Goal: Task Accomplishment & Management: Complete application form

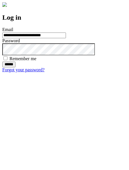
type input "**********"
click at [15, 68] on input "******" at bounding box center [8, 65] width 13 height 6
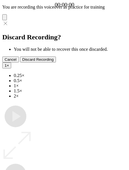
type input "**********"
